Goal: Task Accomplishment & Management: Manage account settings

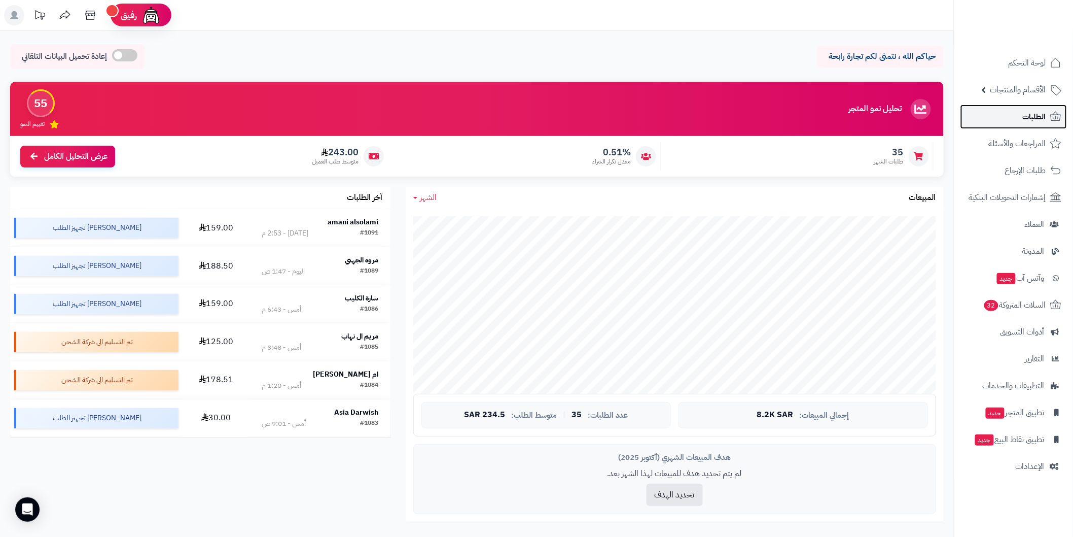
click at [1053, 113] on icon at bounding box center [1056, 117] width 12 height 12
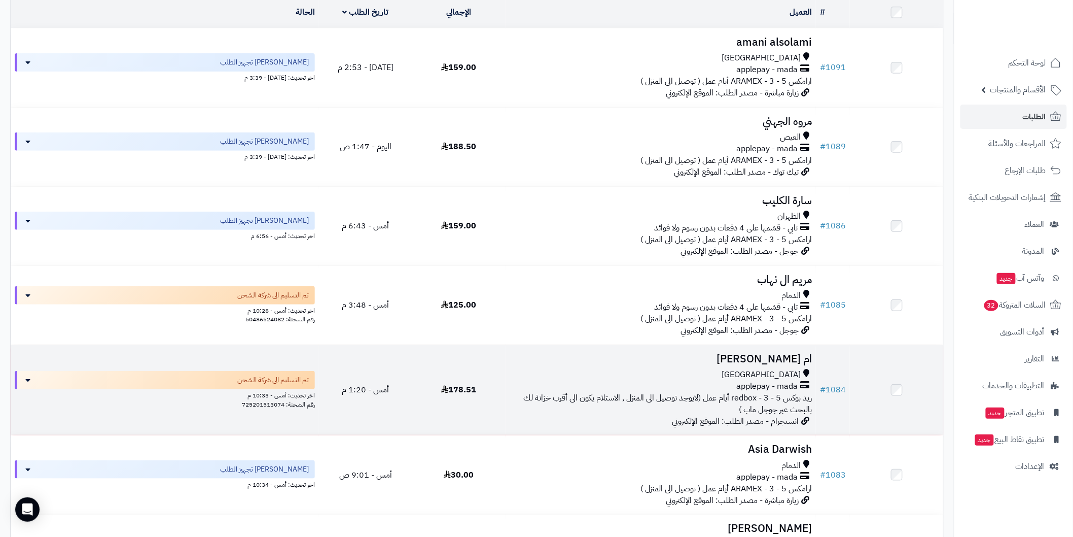
scroll to position [91, 0]
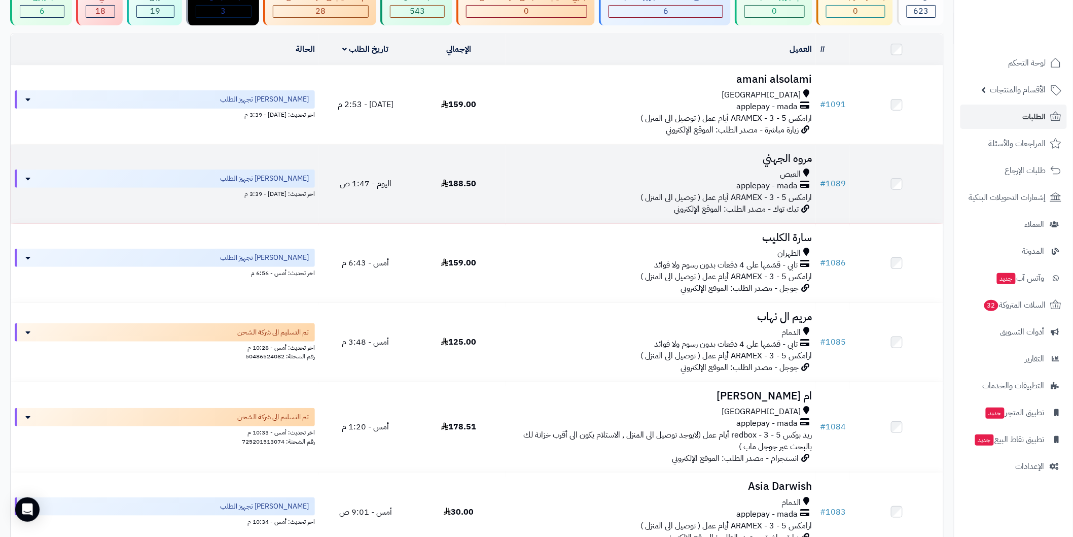
click at [762, 160] on h3 "مروه الجهني" at bounding box center [661, 159] width 302 height 12
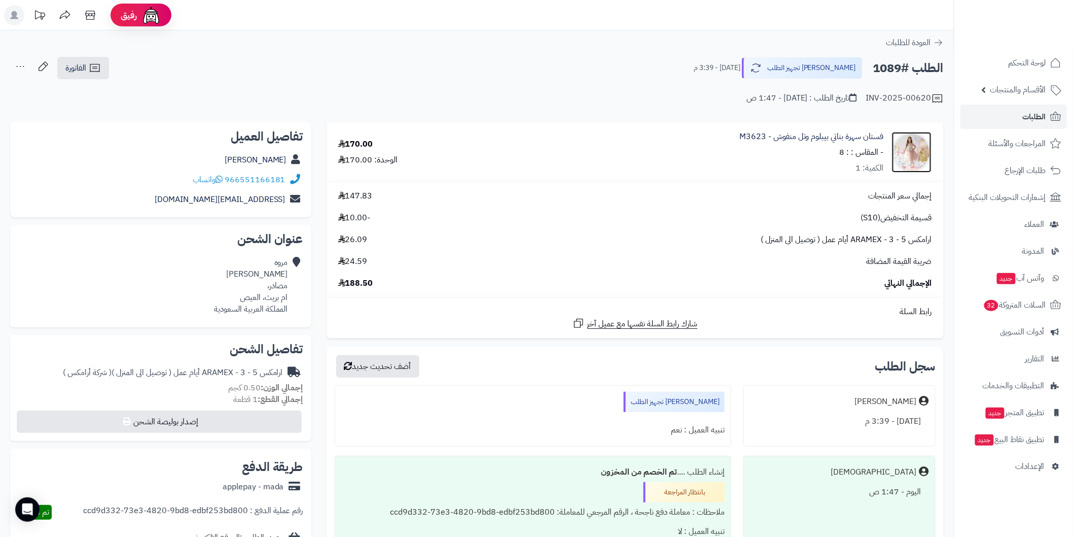
click at [915, 149] on img at bounding box center [912, 152] width 40 height 41
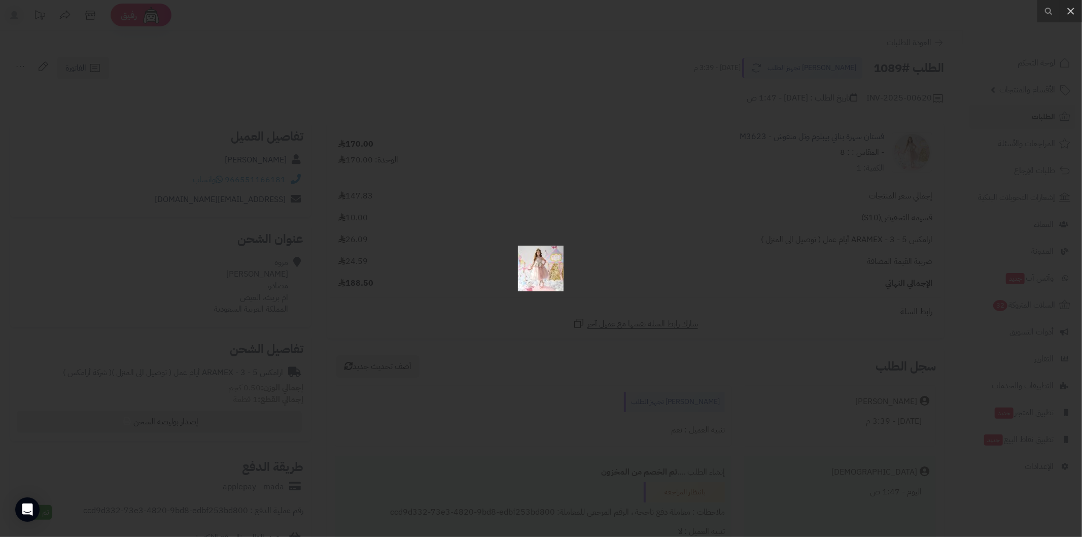
click at [634, 245] on div at bounding box center [541, 268] width 1082 height 537
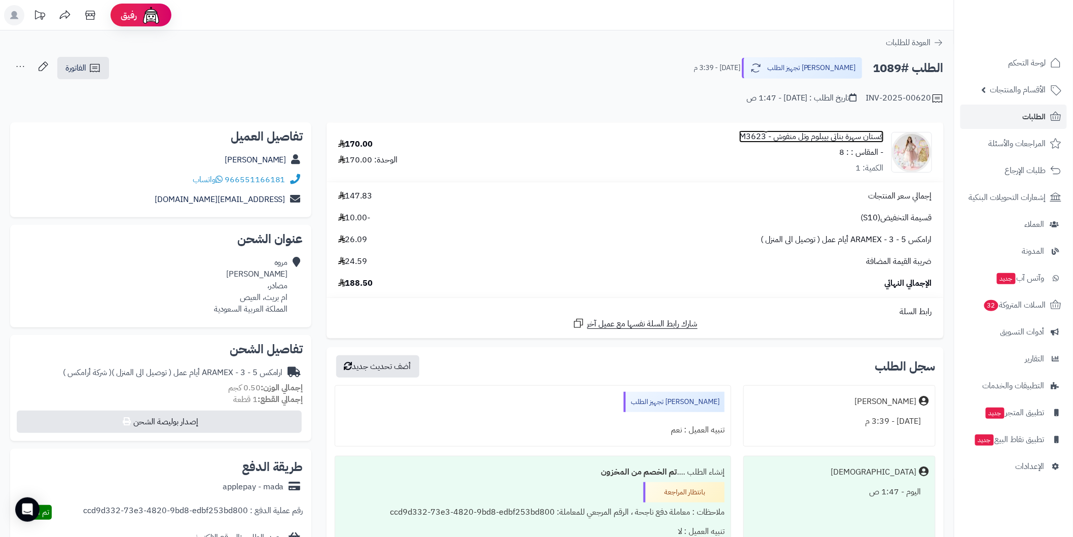
click at [867, 137] on link "فستان سهرة بناتي بيبلوم وتل منفوش - M3623" at bounding box center [812, 137] width 145 height 12
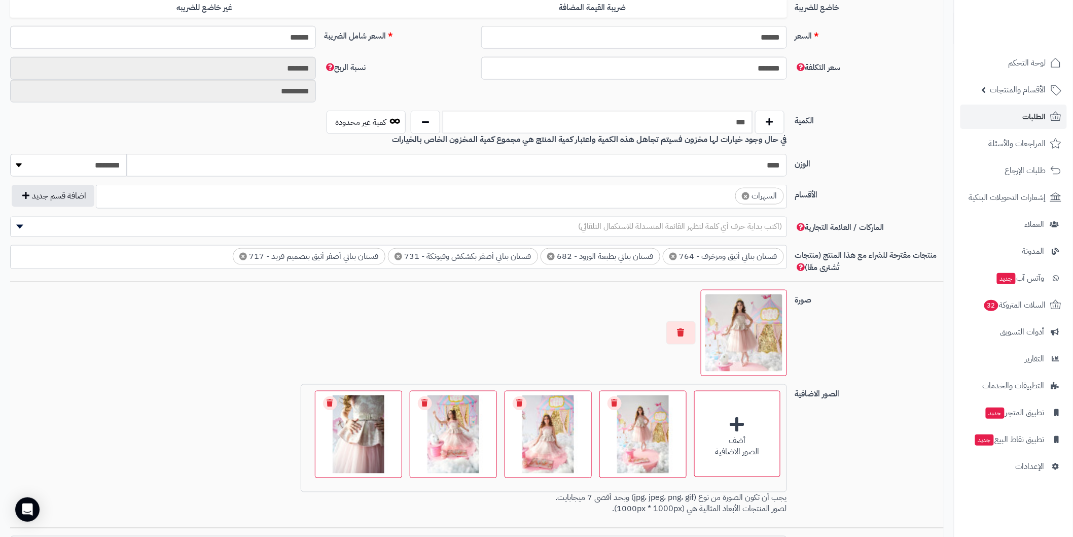
scroll to position [450, 0]
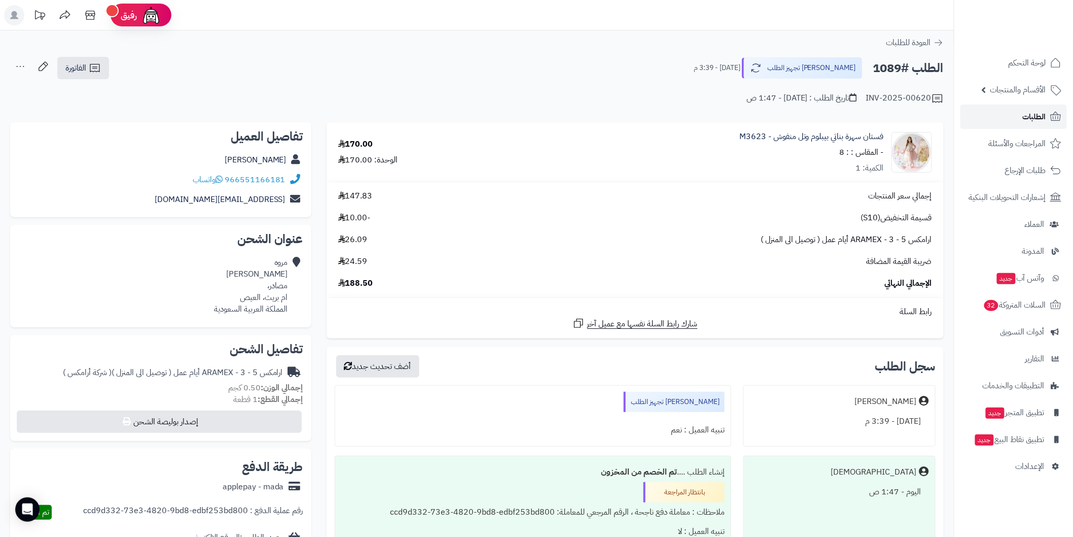
click at [995, 113] on link "الطلبات" at bounding box center [1014, 117] width 107 height 24
